Goal: Task Accomplishment & Management: Use online tool/utility

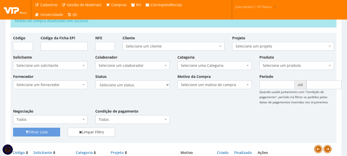
scroll to position [51, 0]
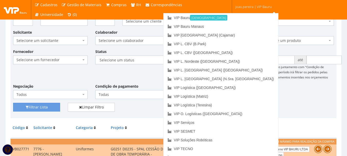
click at [254, 4] on link "joao.pereira | VIP Bauru" at bounding box center [256, 6] width 45 height 13
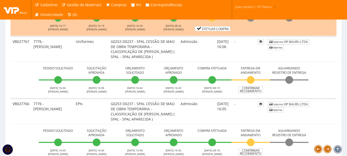
scroll to position [411, 0]
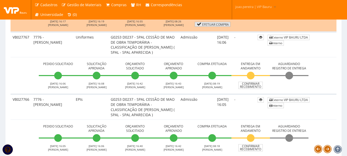
click at [207, 26] on link "Efetuar Compra" at bounding box center [213, 24] width 36 height 5
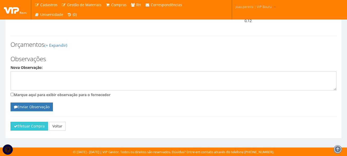
scroll to position [439, 0]
click at [32, 124] on button "Efetuar Compra" at bounding box center [30, 126] width 38 height 9
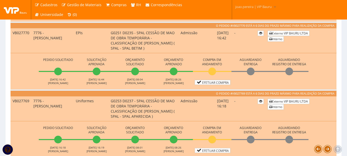
scroll to position [309, 0]
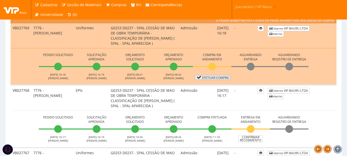
click at [222, 77] on link "Efetuar Compra" at bounding box center [213, 77] width 36 height 5
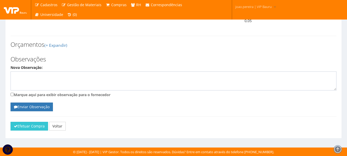
scroll to position [301, 0]
click at [23, 126] on button "Efetuar Compra" at bounding box center [30, 126] width 38 height 9
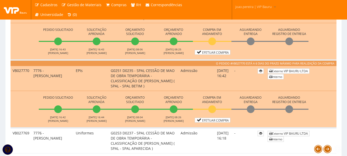
scroll to position [231, 0]
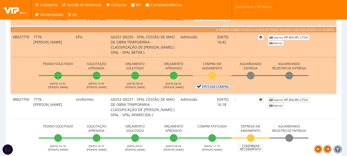
click at [222, 86] on link "Efetuar Compra" at bounding box center [213, 86] width 36 height 5
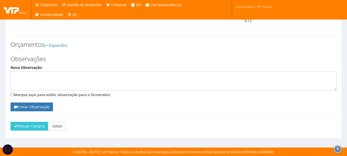
scroll to position [439, 0]
click at [29, 126] on button "Efetuar Compra" at bounding box center [30, 126] width 38 height 9
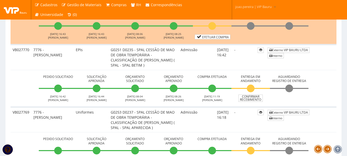
scroll to position [206, 0]
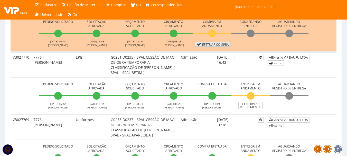
click at [215, 42] on link "Efetuar Compra" at bounding box center [213, 44] width 36 height 5
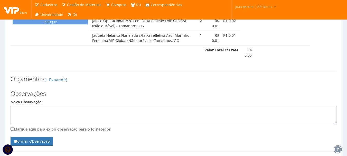
scroll to position [301, 0]
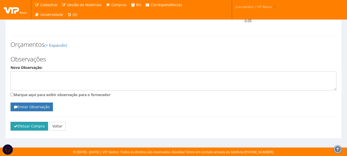
click at [34, 128] on button "Efetuar Compra" at bounding box center [30, 126] width 38 height 9
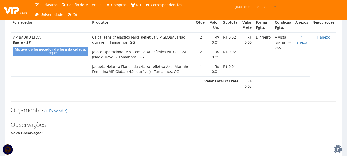
scroll to position [172, 0]
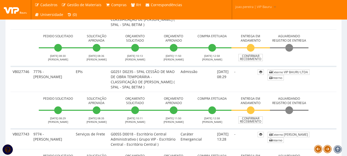
scroll to position [1543, 0]
